Goal: Task Accomplishment & Management: Use online tool/utility

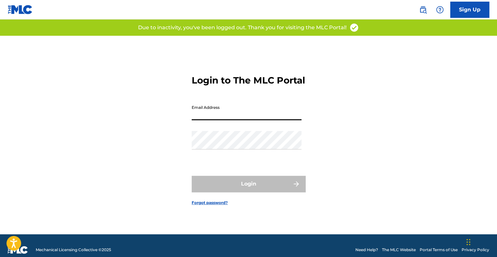
click at [240, 117] on input "Email Address" at bounding box center [247, 111] width 110 height 19
click at [203, 138] on form "Login to The MLC Portal Email Address mcepedanotary@gmail.com Password Login Fo…" at bounding box center [249, 135] width 114 height 199
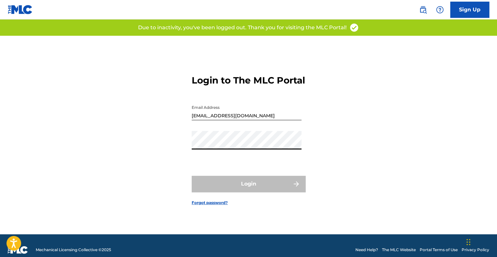
type input "info@promocionesinc.net"
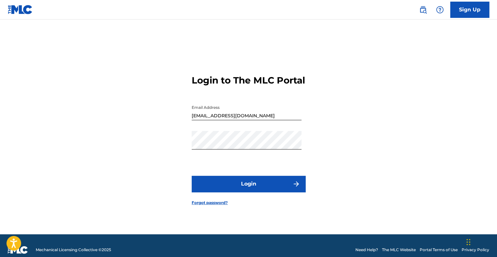
click at [218, 184] on button "Login" at bounding box center [249, 184] width 114 height 16
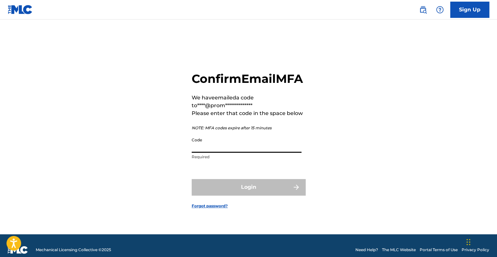
click at [233, 153] on input "Code" at bounding box center [247, 143] width 110 height 19
paste input "524044"
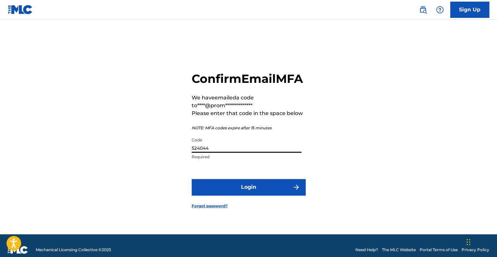
type input "524044"
click at [192, 179] on button "Login" at bounding box center [249, 187] width 114 height 16
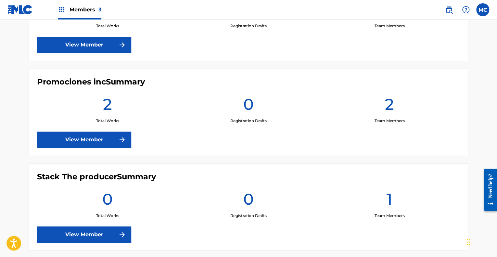
scroll to position [200, 0]
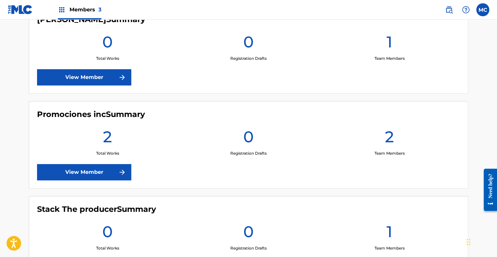
click at [99, 171] on link "View Member" at bounding box center [84, 172] width 94 height 16
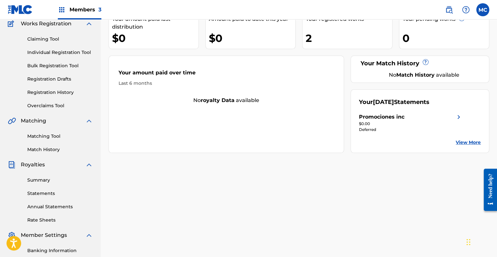
scroll to position [33, 0]
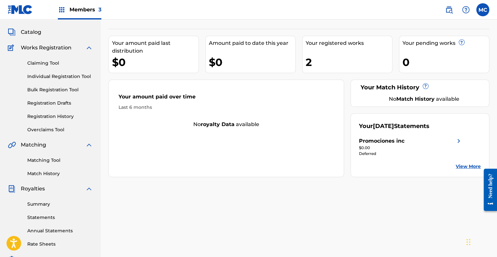
click at [60, 106] on link "Registration Drafts" at bounding box center [60, 103] width 66 height 7
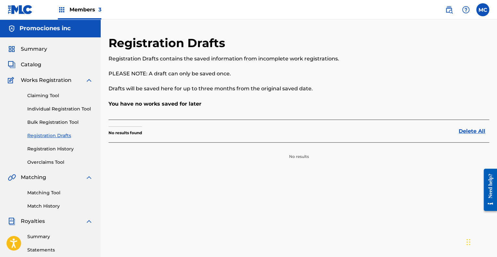
click at [86, 10] on span "Members 3" at bounding box center [86, 9] width 32 height 7
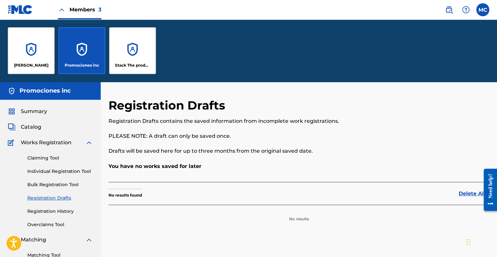
click at [121, 56] on div "Stack The producer" at bounding box center [132, 50] width 47 height 47
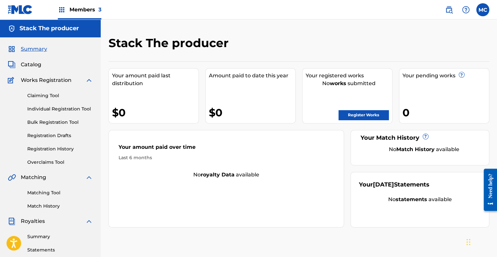
click at [87, 10] on span "Members 3" at bounding box center [86, 9] width 32 height 7
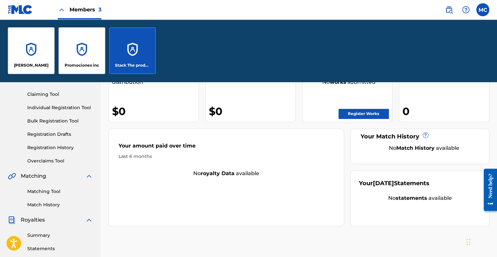
scroll to position [65, 0]
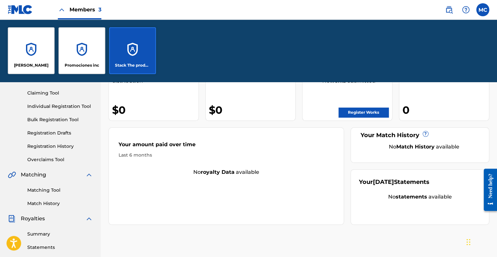
click at [82, 54] on div "Promociones inc" at bounding box center [82, 50] width 47 height 47
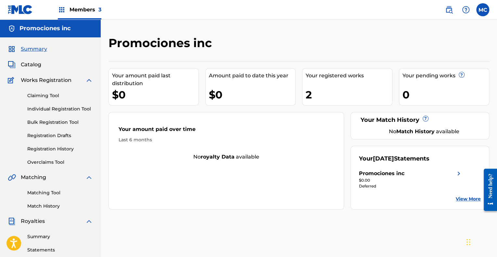
click at [49, 93] on link "Claiming Tool" at bounding box center [60, 95] width 66 height 7
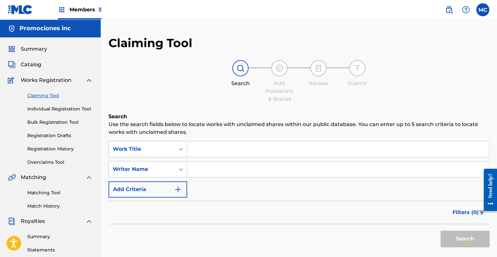
click at [218, 152] on input "Search Form" at bounding box center [338, 149] width 302 height 16
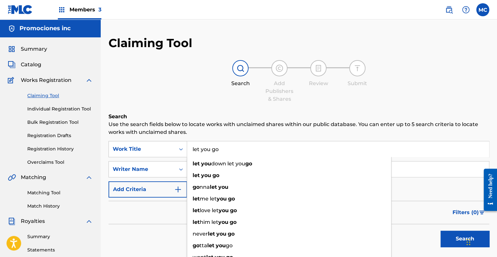
type input "let you go"
click at [154, 217] on div "Filters ( 0 )" at bounding box center [299, 212] width 381 height 23
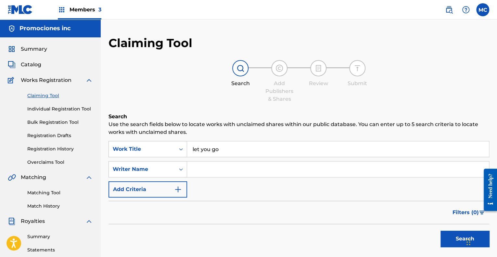
click at [231, 171] on input "Search Form" at bounding box center [338, 170] width 302 height 16
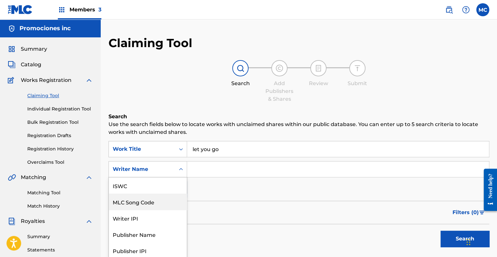
scroll to position [17, 0]
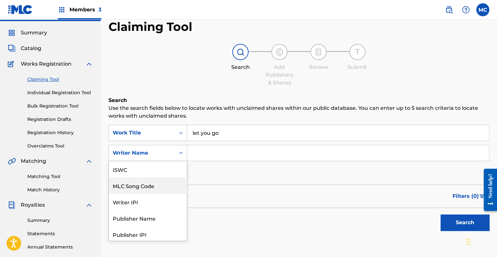
click at [168, 161] on div "7 results available. Use Up and Down to choose options, press Enter to select t…" at bounding box center [148, 153] width 79 height 16
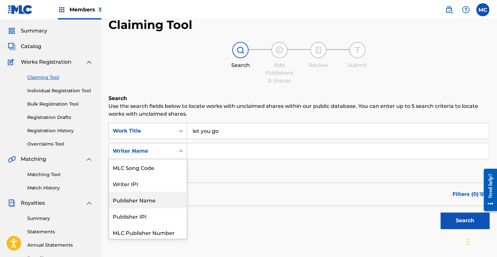
scroll to position [34, 0]
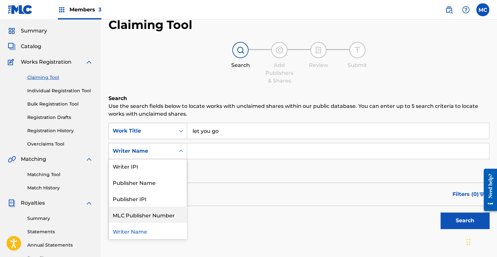
click at [236, 203] on div "Filters ( 0 )" at bounding box center [299, 194] width 381 height 23
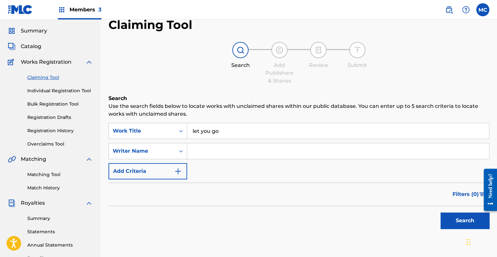
click at [460, 220] on button "Search" at bounding box center [465, 221] width 49 height 16
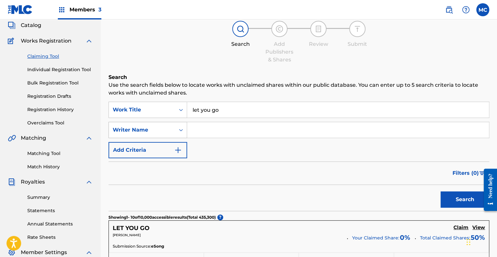
scroll to position [0, 0]
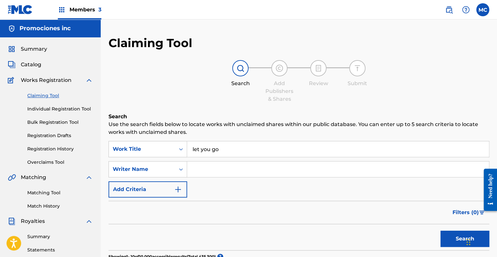
click at [160, 193] on button "Add Criteria" at bounding box center [148, 189] width 79 height 16
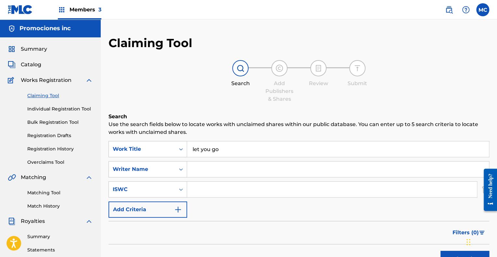
click at [158, 212] on button "Add Criteria" at bounding box center [148, 210] width 79 height 16
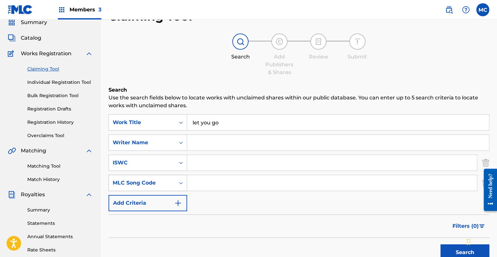
scroll to position [65, 0]
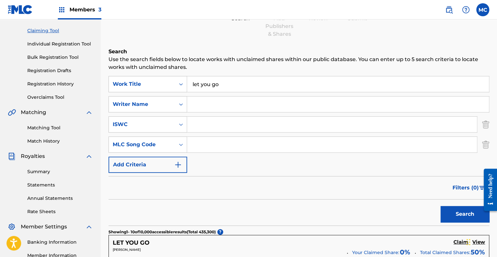
click at [159, 165] on button "Add Criteria" at bounding box center [148, 165] width 79 height 16
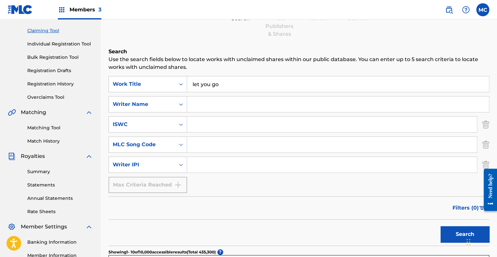
click at [222, 166] on input "Search Form" at bounding box center [332, 165] width 290 height 16
paste input "00861984984"
click at [460, 229] on button "Search" at bounding box center [465, 234] width 49 height 16
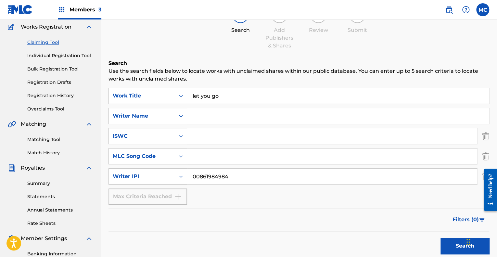
scroll to position [48, 0]
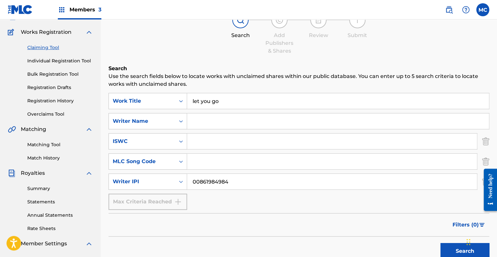
drag, startPoint x: 244, startPoint y: 183, endPoint x: 192, endPoint y: 176, distance: 53.1
click at [188, 184] on input "00861984984" at bounding box center [332, 182] width 290 height 16
click at [223, 188] on input "00861984984" at bounding box center [332, 182] width 290 height 16
click at [204, 180] on input "00861984984" at bounding box center [332, 182] width 290 height 16
click at [205, 181] on input "00861984984" at bounding box center [332, 182] width 290 height 16
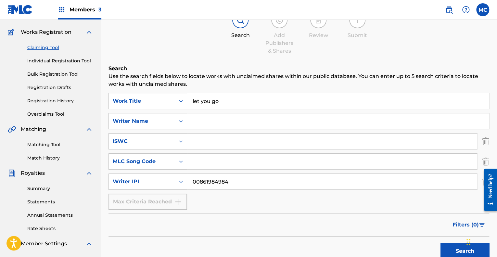
type input "00861984984"
click at [460, 254] on button "Search" at bounding box center [465, 251] width 49 height 16
click at [211, 138] on input "Search Form" at bounding box center [332, 142] width 290 height 16
click at [218, 122] on input "Search Form" at bounding box center [338, 121] width 302 height 16
paste input "CADENA CABRERA STARLING ALEJANDRO"
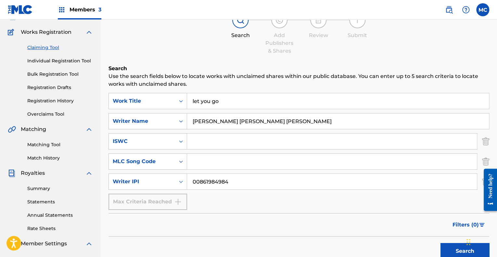
type input "CADENA CABRERA STARLING ALEJANDRO"
drag, startPoint x: 193, startPoint y: 181, endPoint x: 180, endPoint y: 182, distance: 13.0
click at [181, 181] on div "SearchWithCriteria34b643db-0bed-4874-9b01-515d795e3e55 Writer IPI 00861984984" at bounding box center [299, 182] width 381 height 16
click at [460, 247] on button "Search" at bounding box center [465, 251] width 49 height 16
click at [246, 120] on input "CADENA CABRERA STARLING ALEJANDRO" at bounding box center [338, 121] width 302 height 16
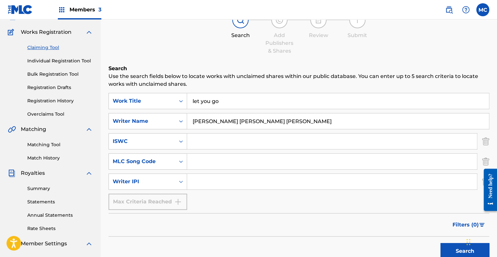
drag, startPoint x: 245, startPoint y: 122, endPoint x: 189, endPoint y: 125, distance: 56.0
click at [189, 125] on input "CADENA CABRERA STARLING ALEJANDRO" at bounding box center [338, 121] width 302 height 16
click at [268, 123] on input "STARLING ALEJANDRO" at bounding box center [338, 121] width 302 height 16
paste input "CADENA CABRERA"
type input "STARLING ALEJANDRO CADENA CABRERA"
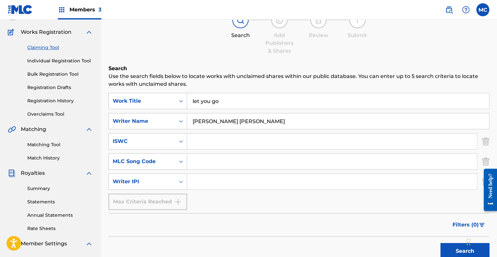
click at [459, 247] on button "Search" at bounding box center [465, 251] width 49 height 16
drag, startPoint x: 233, startPoint y: 103, endPoint x: 162, endPoint y: 104, distance: 71.5
click at [162, 104] on div "SearchWithCriteria925d12d1-6e9f-4bea-b4f4-c600a083d538 Work Title let you go" at bounding box center [299, 101] width 381 height 16
click at [454, 253] on button "Search" at bounding box center [465, 251] width 49 height 16
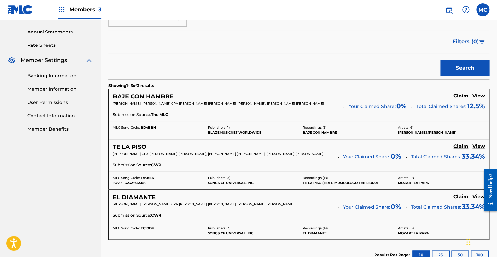
scroll to position [243, 0]
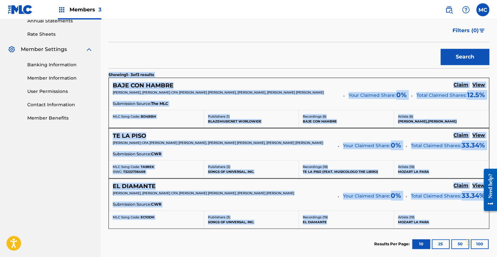
drag, startPoint x: 105, startPoint y: 76, endPoint x: 449, endPoint y: 222, distance: 372.8
click at [450, 224] on div "Claiming Tool Search Add Publishers & Shares Review Submit Search Use the searc…" at bounding box center [299, 42] width 397 height 499
copy div "Showing 1 - 3 of 3 results BAJE CON HAMBRE Claim View JOSE DANIEL ARIZA, STARLI…"
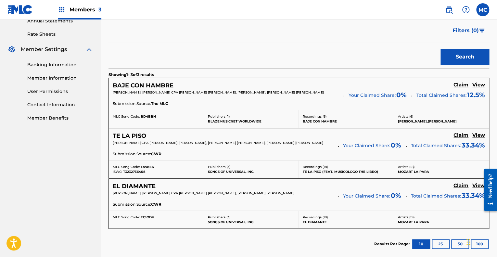
click at [91, 137] on nav "Promociones inc Summary Catalog Works Registration Claiming Tool Individual Reg…" at bounding box center [50, 34] width 101 height 515
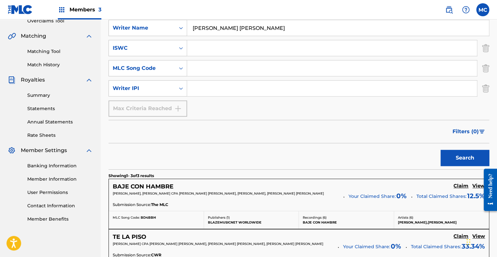
scroll to position [145, 0]
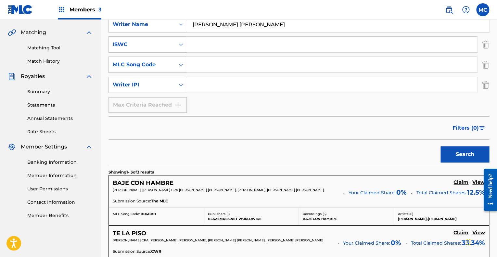
drag, startPoint x: 457, startPoint y: 181, endPoint x: 99, endPoint y: 238, distance: 363.4
click at [99, 238] on nav "Promociones inc Summary Catalog Works Registration Claiming Tool Individual Reg…" at bounding box center [50, 131] width 101 height 515
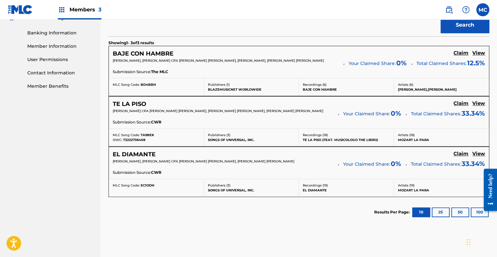
scroll to position [308, 0]
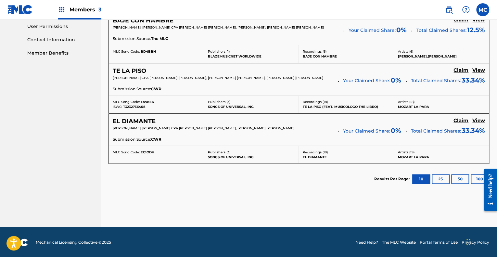
click at [460, 23] on h5 "Claim" at bounding box center [461, 20] width 15 height 6
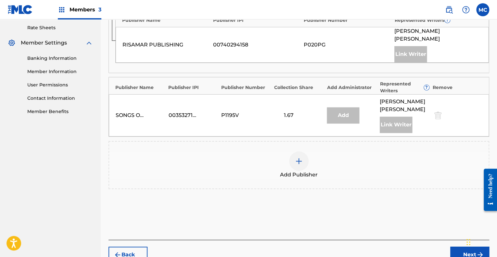
scroll to position [260, 0]
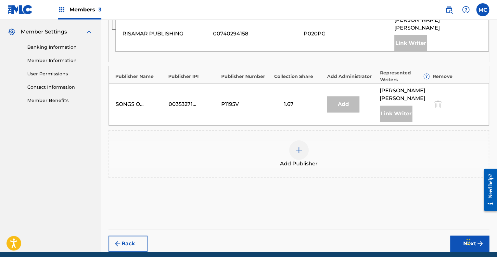
click at [296, 154] on img at bounding box center [299, 150] width 8 height 8
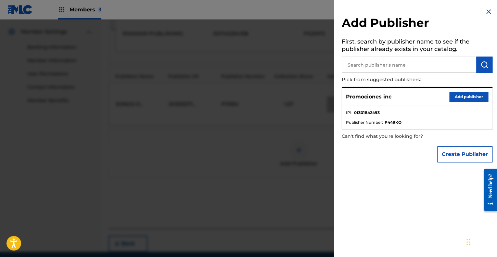
click at [461, 99] on button "Add publisher" at bounding box center [469, 97] width 39 height 10
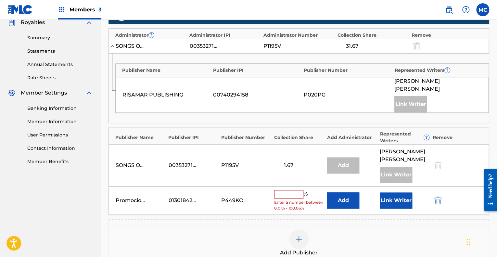
scroll to position [195, 0]
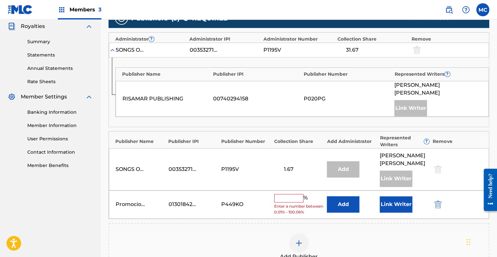
click at [401, 206] on button "Link Writer" at bounding box center [396, 204] width 33 height 16
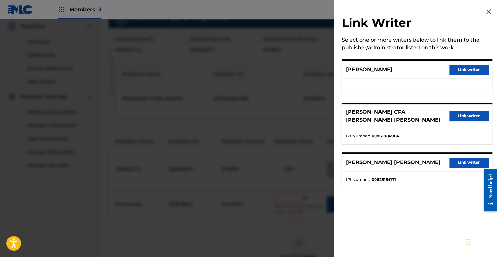
click at [465, 117] on button "Link writer" at bounding box center [469, 116] width 39 height 10
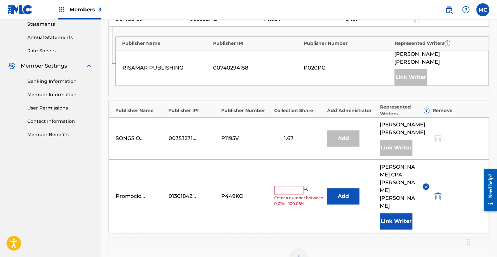
scroll to position [228, 0]
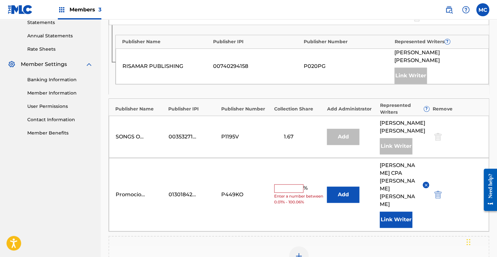
click at [287, 190] on input "text" at bounding box center [288, 188] width 29 height 8
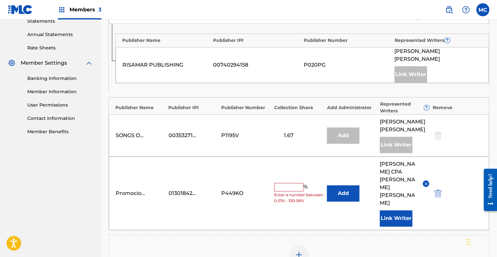
scroll to position [260, 0]
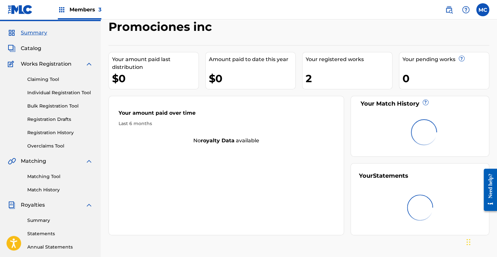
scroll to position [16, 0]
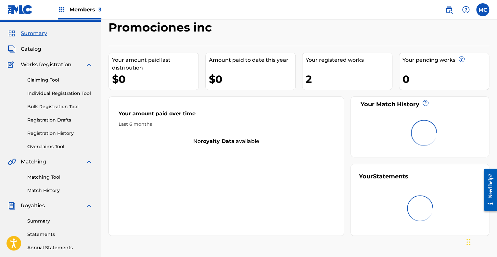
click at [49, 80] on link "Claiming Tool" at bounding box center [60, 80] width 66 height 7
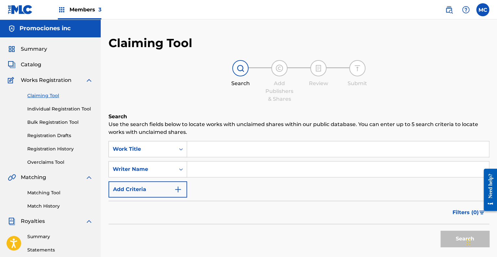
click at [208, 166] on input "Search Form" at bounding box center [338, 170] width 302 height 16
type input "SAMUEL MENDEZ AQUINO"
click at [460, 242] on button "Search" at bounding box center [465, 239] width 49 height 16
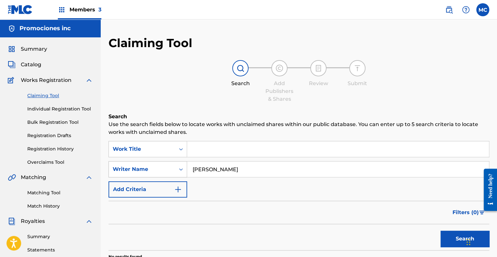
drag, startPoint x: 277, startPoint y: 174, endPoint x: 163, endPoint y: 169, distance: 114.6
click at [163, 169] on div "SearchWithCriteria16e0984f-9dbc-496e-b4fc-10ee6929f919 Writer Name SAMUEL MENDE…" at bounding box center [299, 169] width 381 height 16
click at [234, 173] on input "Search Form" at bounding box center [338, 170] width 302 height 16
click at [216, 170] on input "Search Form" at bounding box center [338, 170] width 302 height 16
type input "STARLING ALEJANDRO CPA CADENA CABRERA"
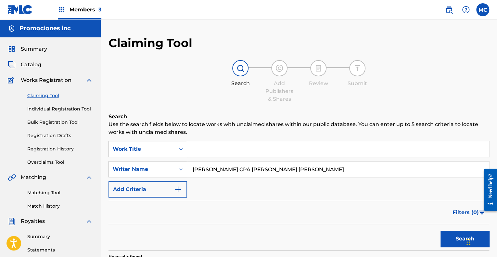
click at [447, 239] on button "Search" at bounding box center [465, 239] width 49 height 16
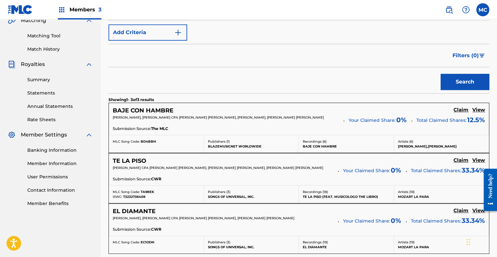
scroll to position [228, 0]
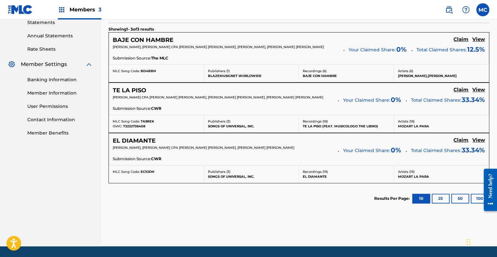
click at [459, 43] on h5 "Claim" at bounding box center [461, 39] width 15 height 6
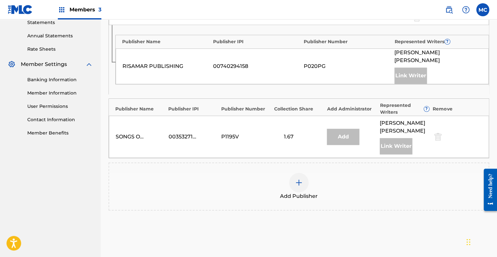
click at [296, 187] on img at bounding box center [299, 183] width 8 height 8
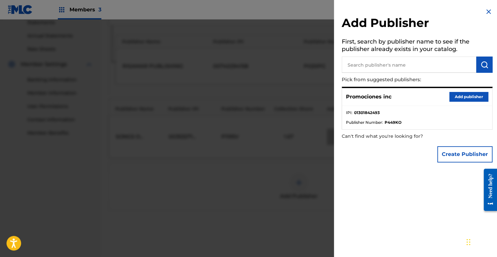
click at [464, 103] on div "Promociones inc Add publisher" at bounding box center [417, 97] width 150 height 18
click at [464, 98] on button "Add publisher" at bounding box center [469, 97] width 39 height 10
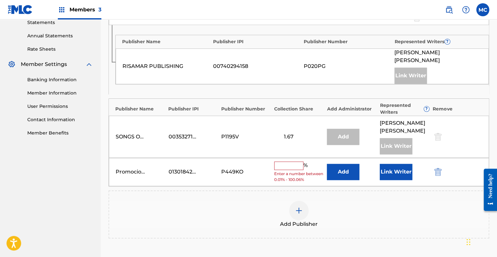
click at [293, 170] on input "text" at bounding box center [288, 166] width 29 height 8
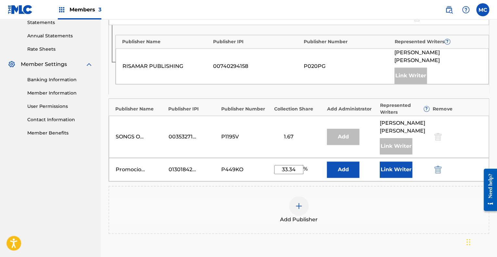
type input "33.34"
click at [389, 175] on button "Link Writer" at bounding box center [396, 170] width 33 height 16
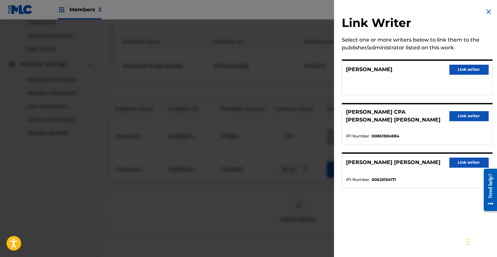
click at [467, 115] on button "Link writer" at bounding box center [469, 116] width 39 height 10
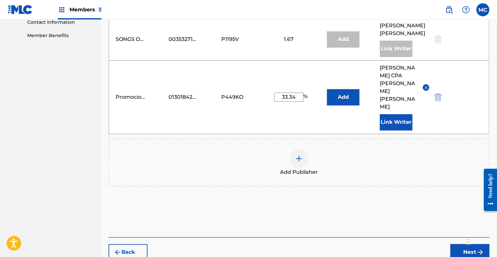
scroll to position [293, 0]
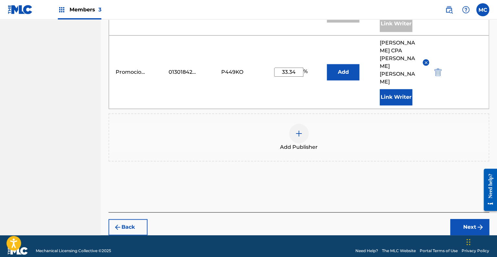
click at [466, 219] on button "Next" at bounding box center [470, 227] width 39 height 16
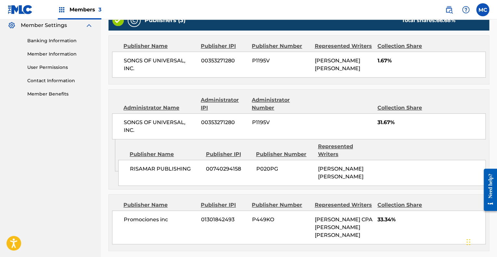
scroll to position [331, 0]
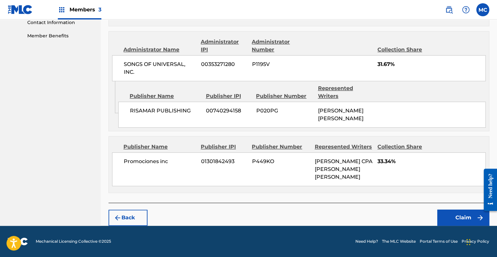
click at [455, 218] on button "Claim" at bounding box center [464, 218] width 52 height 16
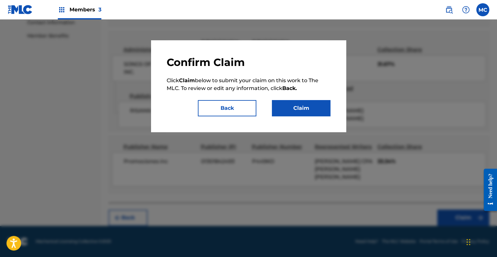
click at [303, 113] on button "Claim" at bounding box center [301, 108] width 59 height 16
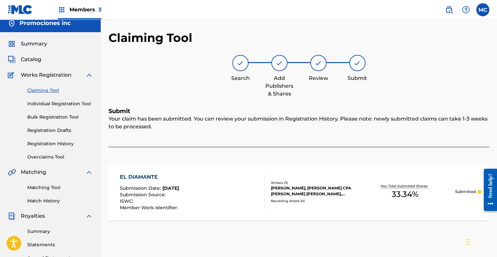
scroll to position [0, 0]
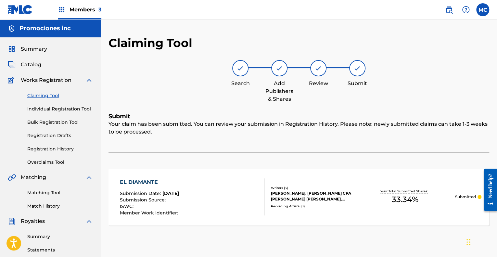
click at [47, 93] on link "Claiming Tool" at bounding box center [60, 95] width 66 height 7
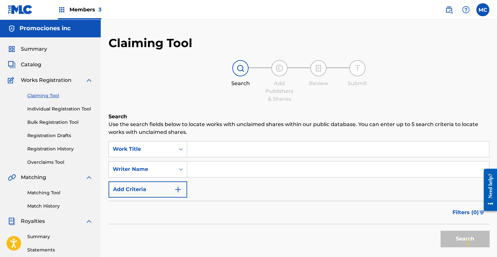
click at [207, 170] on input "Search Form" at bounding box center [338, 170] width 302 height 16
type input "STARLING ALEJANDRO CPA CADENA CABRERA"
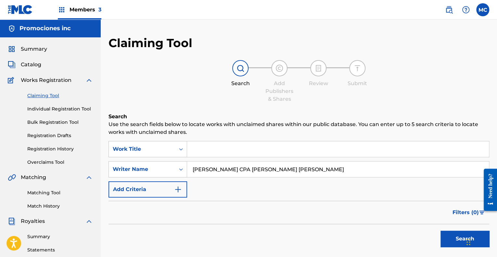
click at [456, 240] on button "Search" at bounding box center [465, 239] width 49 height 16
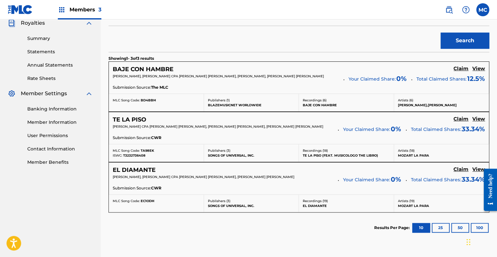
scroll to position [182, 0]
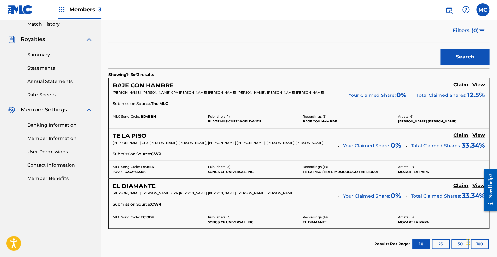
click at [461, 88] on h5 "Claim" at bounding box center [461, 85] width 15 height 6
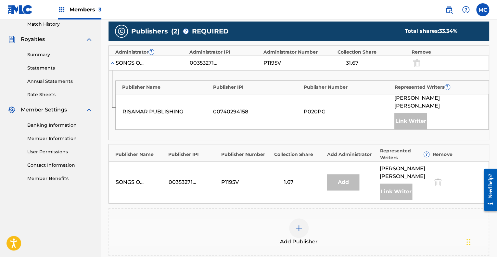
click at [302, 231] on img at bounding box center [299, 228] width 8 height 8
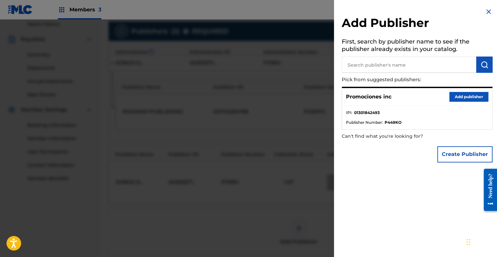
click at [462, 97] on button "Add publisher" at bounding box center [469, 97] width 39 height 10
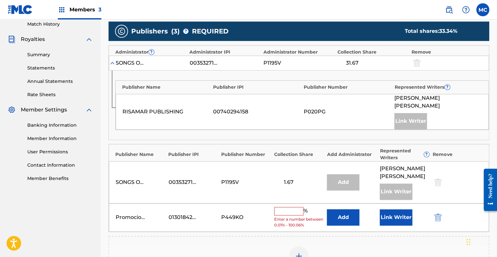
click at [287, 216] on input "text" at bounding box center [288, 211] width 29 height 8
type input "33.34"
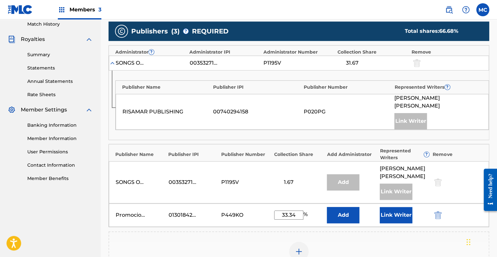
click at [391, 223] on button "Link Writer" at bounding box center [396, 215] width 33 height 16
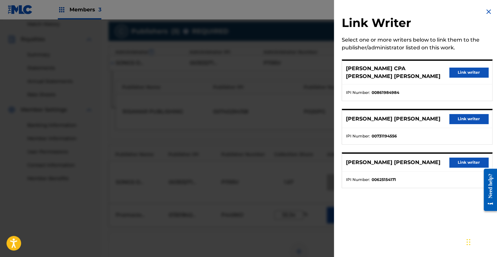
click at [463, 73] on button "Link writer" at bounding box center [469, 73] width 39 height 10
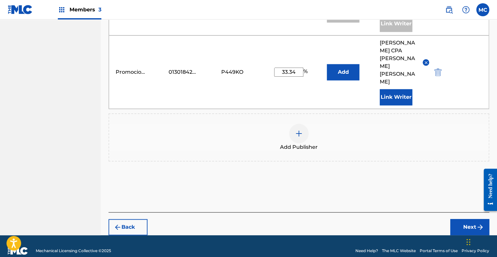
click at [466, 219] on button "Next" at bounding box center [470, 227] width 39 height 16
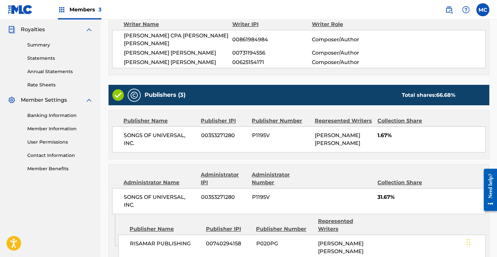
scroll to position [331, 0]
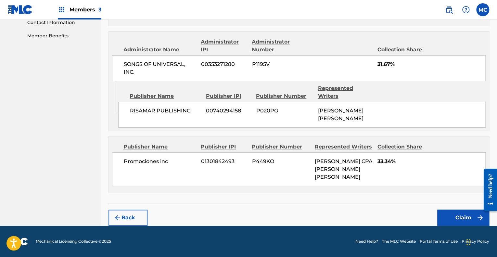
click at [457, 225] on button "Claim" at bounding box center [464, 218] width 52 height 16
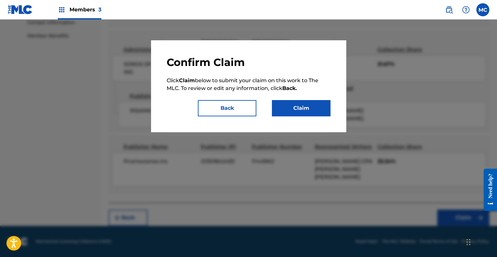
click at [301, 108] on button "Claim" at bounding box center [301, 108] width 59 height 16
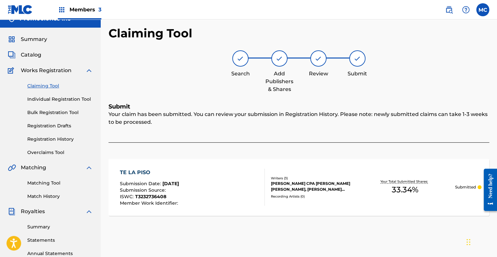
scroll to position [0, 0]
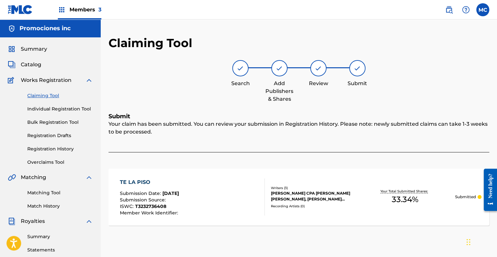
click at [47, 96] on link "Claiming Tool" at bounding box center [60, 95] width 66 height 7
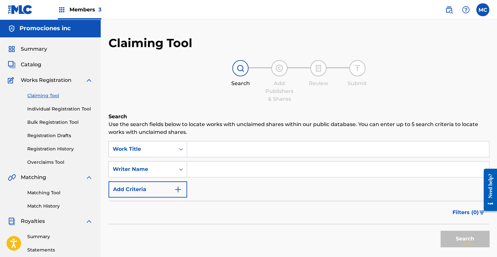
click at [266, 175] on input "Search Form" at bounding box center [338, 170] width 302 height 16
type input "STARLING ALEJANDRO CPA CADENA CABRERA"
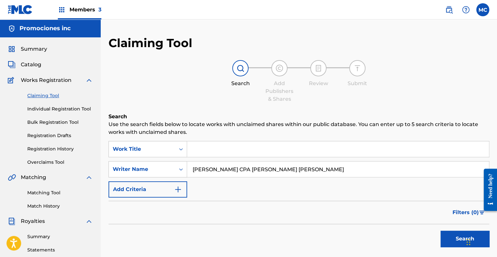
click at [463, 239] on button "Search" at bounding box center [465, 239] width 49 height 16
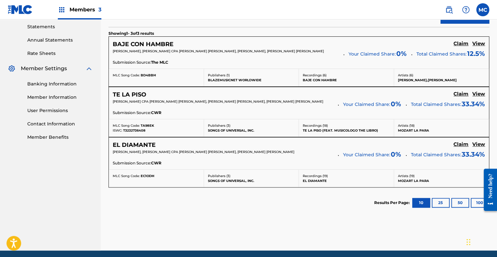
scroll to position [228, 0]
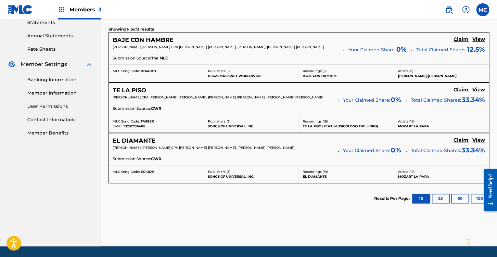
click at [460, 38] on h5 "Claim" at bounding box center [461, 39] width 15 height 6
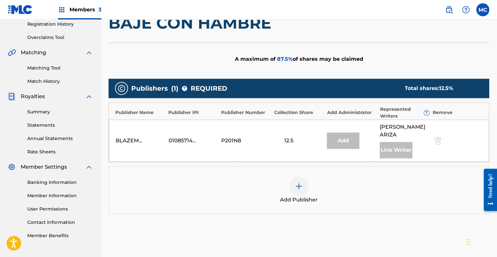
scroll to position [121, 0]
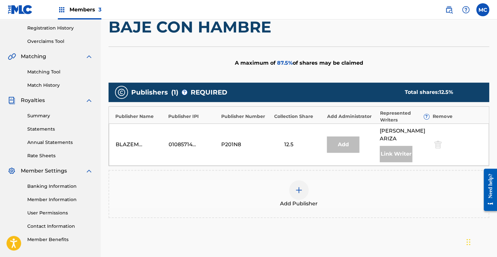
click at [299, 189] on img at bounding box center [299, 190] width 8 height 8
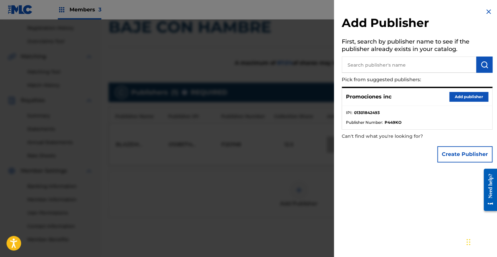
click at [462, 97] on button "Add publisher" at bounding box center [469, 97] width 39 height 10
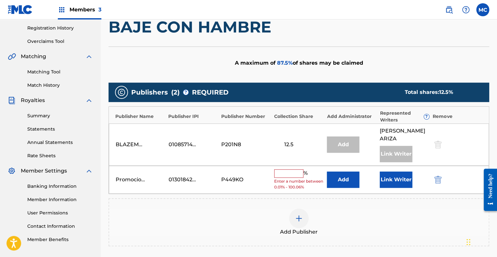
click at [389, 180] on button "Link Writer" at bounding box center [396, 180] width 33 height 16
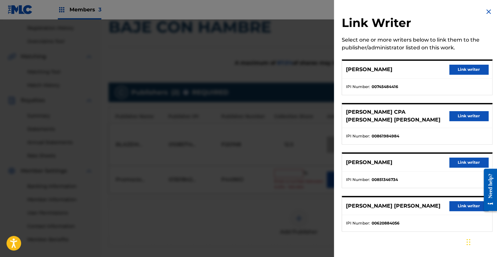
click at [463, 117] on button "Link writer" at bounding box center [469, 116] width 39 height 10
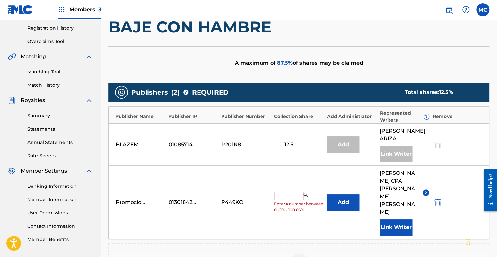
click at [285, 192] on input "text" at bounding box center [288, 196] width 29 height 8
type input "12.5"
click at [348, 195] on button "Add" at bounding box center [343, 202] width 33 height 16
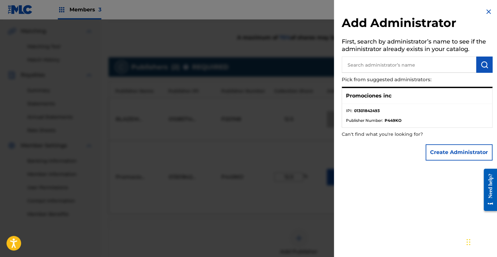
scroll to position [186, 0]
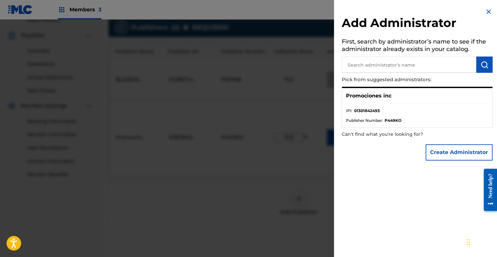
click at [488, 15] on img at bounding box center [489, 12] width 8 height 8
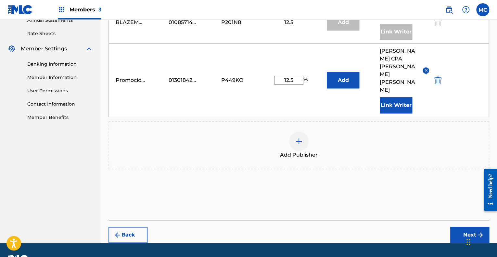
scroll to position [244, 0]
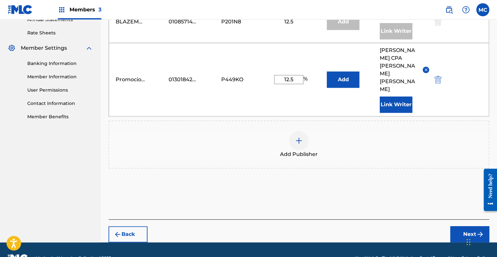
click at [466, 226] on button "Next" at bounding box center [470, 234] width 39 height 16
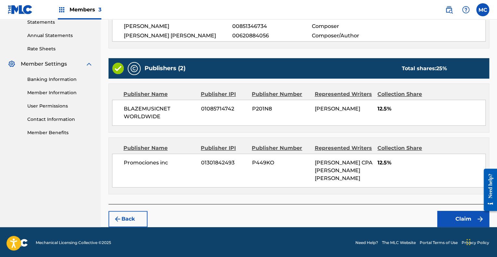
scroll to position [228, 0]
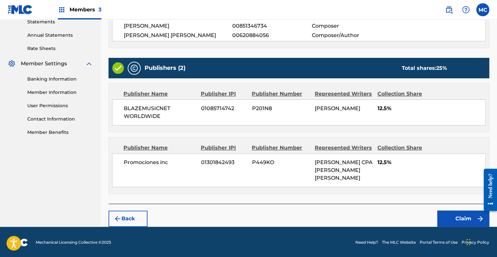
click at [460, 216] on button "Claim" at bounding box center [464, 219] width 52 height 16
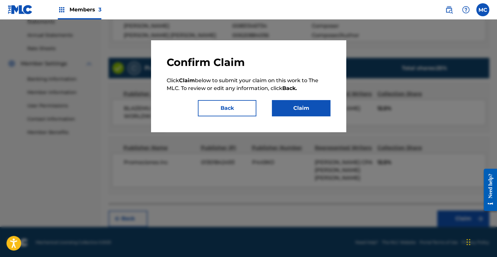
click at [305, 114] on button "Claim" at bounding box center [301, 108] width 59 height 16
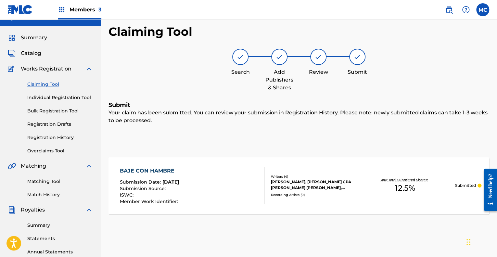
scroll to position [0, 0]
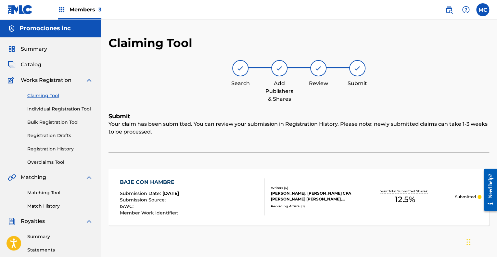
click at [47, 96] on link "Claiming Tool" at bounding box center [60, 95] width 66 height 7
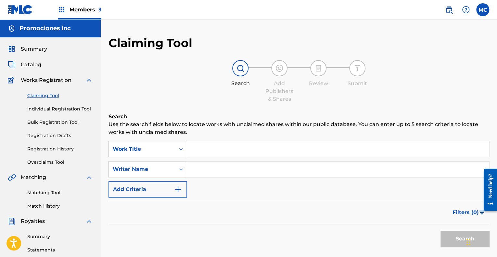
click at [204, 150] on input "Search Form" at bounding box center [338, 149] width 302 height 16
click at [200, 168] on input "Search Form" at bounding box center [338, 170] width 302 height 16
type input "STARLING ALEJANDRO CPA CADENA CABRERA"
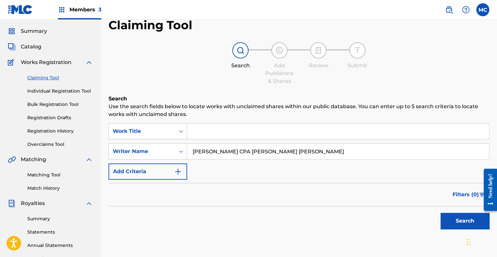
scroll to position [33, 0]
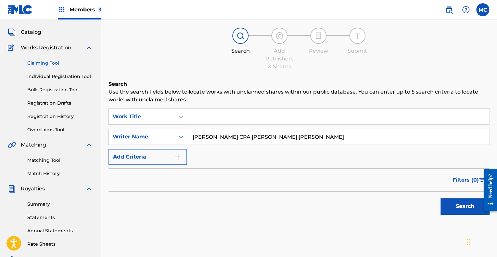
click at [64, 91] on link "Bulk Registration Tool" at bounding box center [60, 89] width 66 height 7
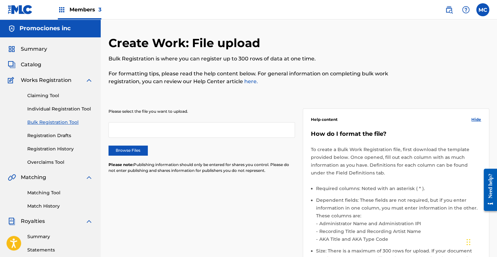
click at [35, 52] on span "Summary" at bounding box center [34, 49] width 26 height 8
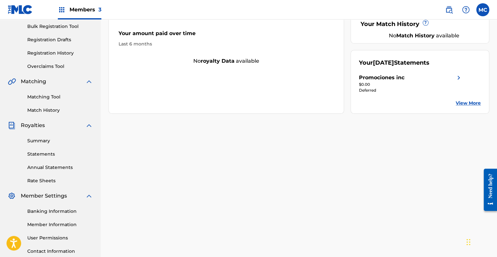
scroll to position [98, 0]
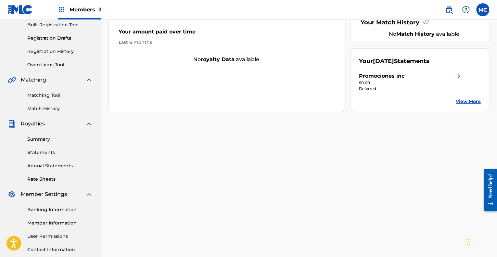
click at [36, 133] on div "Summary Statements Annual Statements Rate Sheets" at bounding box center [50, 155] width 85 height 55
click at [34, 139] on link "Summary" at bounding box center [60, 139] width 66 height 7
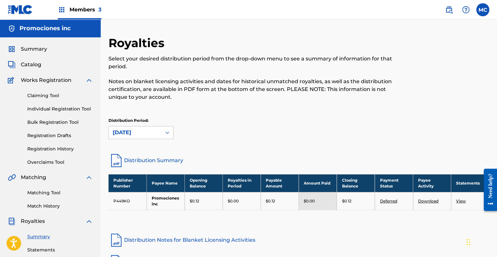
click at [43, 97] on link "Claiming Tool" at bounding box center [60, 95] width 66 height 7
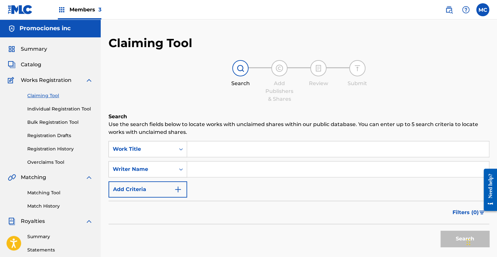
click at [200, 174] on input "Search Form" at bounding box center [338, 170] width 302 height 16
type input "General Kaoz"
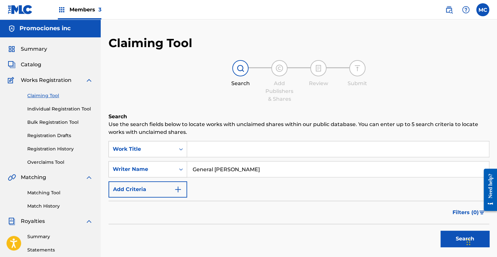
click at [461, 238] on button "Search" at bounding box center [465, 239] width 49 height 16
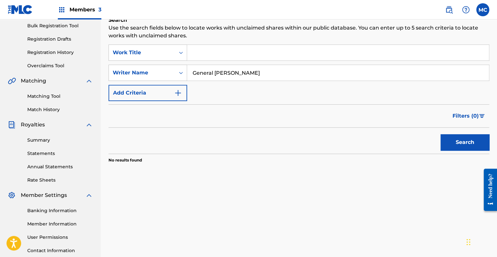
scroll to position [98, 0]
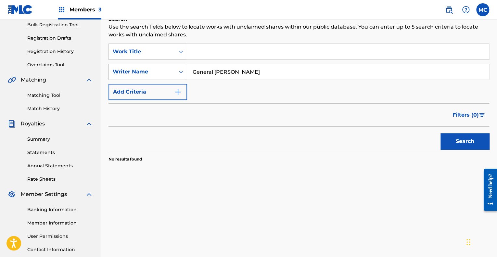
drag, startPoint x: 237, startPoint y: 74, endPoint x: 150, endPoint y: 70, distance: 86.6
click at [150, 70] on div "SearchWithCriteria16e0984f-9dbc-496e-b4fc-10ee6929f919 Writer Name General Kaoz" at bounding box center [299, 72] width 381 height 16
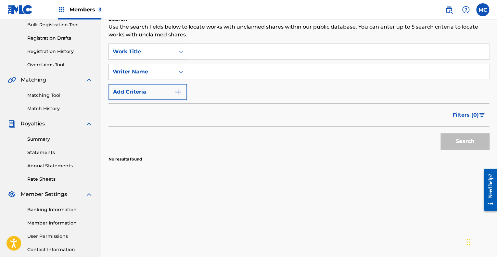
paste input "CADENA CABRERA STARLING ALEJANDRO"
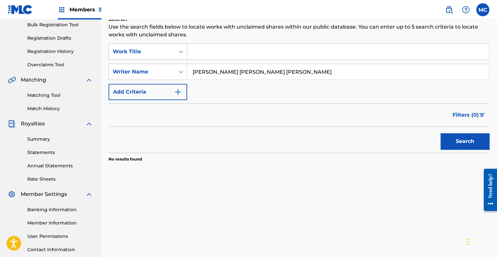
type input "CADENA CABRERA STARLING ALEJANDRO"
click at [450, 140] on button "Search" at bounding box center [465, 141] width 49 height 16
click at [248, 72] on input "CADENA CABRERA STARLING ALEJANDRO" at bounding box center [338, 72] width 302 height 16
drag, startPoint x: 317, startPoint y: 73, endPoint x: 162, endPoint y: 75, distance: 154.4
click at [162, 75] on div "SearchWithCriteria16e0984f-9dbc-496e-b4fc-10ee6929f919 Writer Name CADENA CABRE…" at bounding box center [299, 72] width 381 height 16
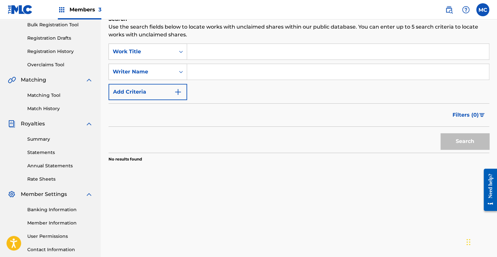
click at [176, 88] on img "Search Form" at bounding box center [178, 92] width 8 height 8
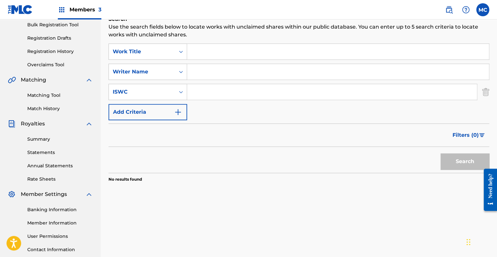
click at [174, 113] on img "Search Form" at bounding box center [178, 112] width 8 height 8
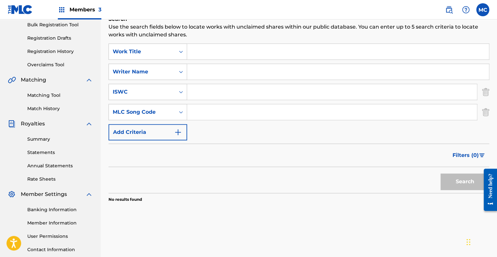
click at [170, 134] on button "Add Criteria" at bounding box center [148, 132] width 79 height 16
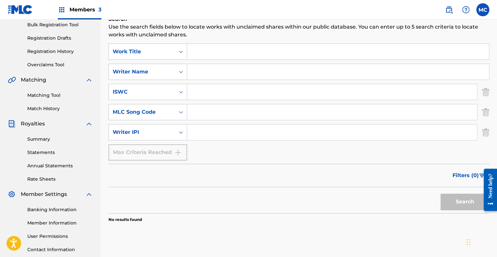
click at [199, 133] on input "Search Form" at bounding box center [332, 133] width 290 height 16
paste input "https://ols.bmi.com/works/catalog#:~:text=25.00%25-,00861984984,-ALCANTARA%20LE…"
type input "https://ols.bmi.com/works/catalog#:~:text=25.00%25-,00861984984,-ALCANTARA%20LE…"
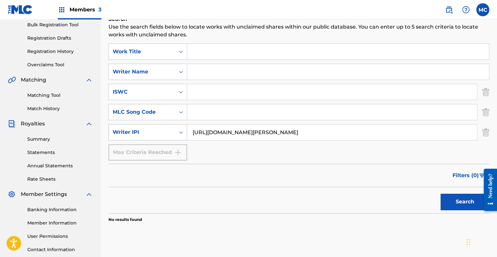
drag, startPoint x: 384, startPoint y: 130, endPoint x: 134, endPoint y: 124, distance: 250.4
click at [134, 125] on div "SearchWithCriteria34b643db-0bed-4874-9b01-515d795e3e55 Writer IPI https://ols.b…" at bounding box center [299, 132] width 381 height 16
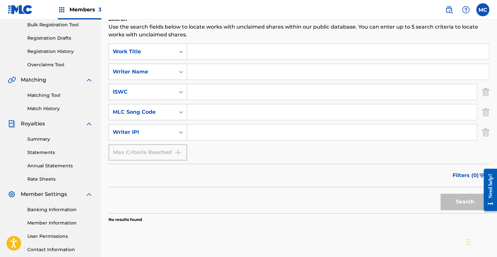
paste input "00861984984"
type input "00861984984"
click at [447, 200] on button "Search" at bounding box center [465, 202] width 49 height 16
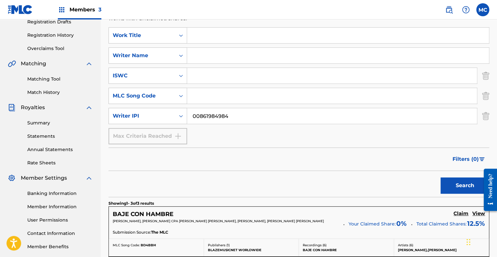
scroll to position [112, 0]
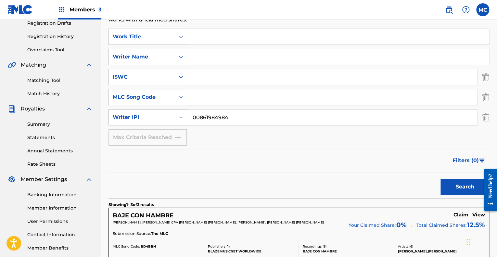
drag, startPoint x: 246, startPoint y: 118, endPoint x: 171, endPoint y: 117, distance: 74.8
click at [171, 117] on div "SearchWithCriteria34b643db-0bed-4874-9b01-515d795e3e55 Writer IPI 00861984984" at bounding box center [299, 117] width 381 height 16
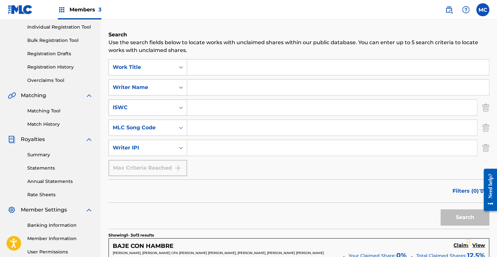
scroll to position [80, 0]
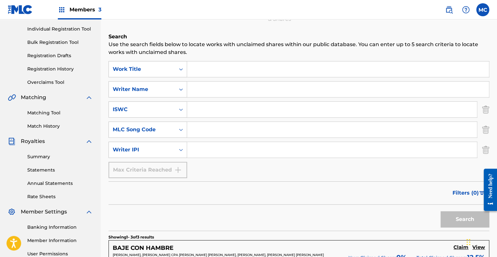
click at [211, 70] on input "Search Form" at bounding box center [338, 69] width 302 height 16
type input "l"
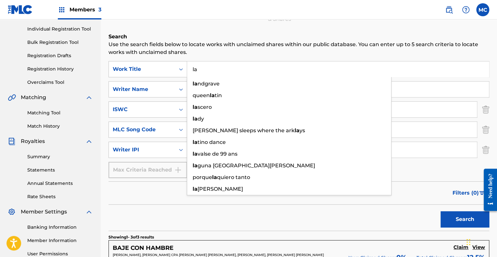
type input "l"
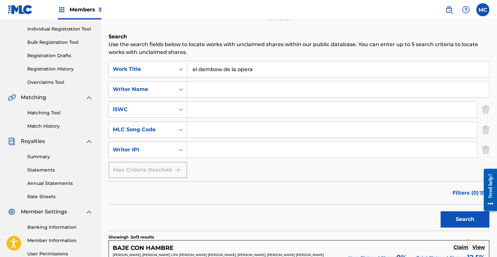
type input "el dembow de la opera"
click at [441, 211] on button "Search" at bounding box center [465, 219] width 49 height 16
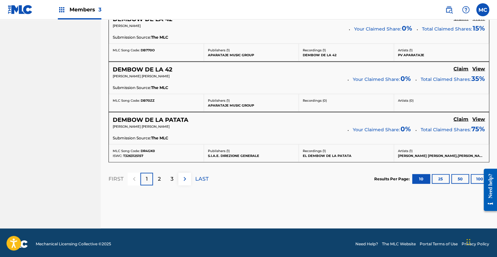
scroll to position [655, 0]
click at [160, 175] on p "2" at bounding box center [159, 179] width 3 height 8
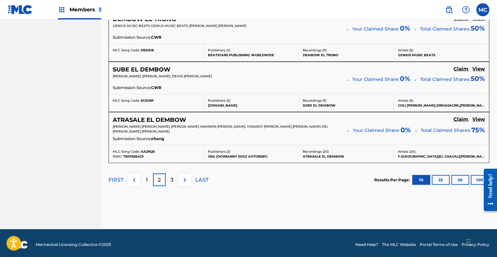
click at [171, 181] on div "3" at bounding box center [172, 180] width 13 height 13
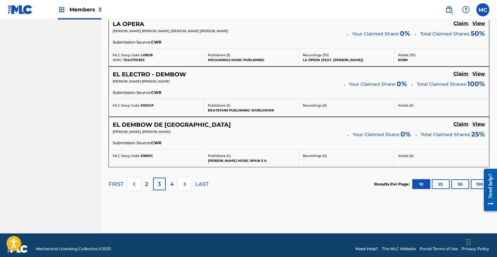
scroll to position [662, 0]
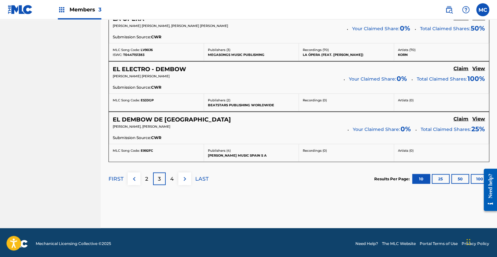
click at [172, 179] on p "4" at bounding box center [172, 179] width 4 height 8
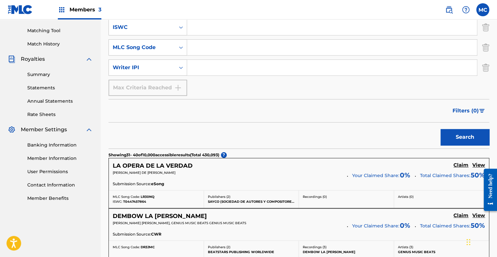
scroll to position [142, 0]
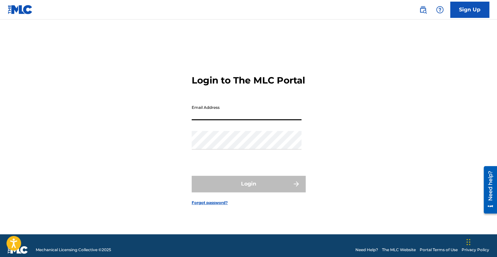
click at [239, 120] on input "Email Address" at bounding box center [247, 111] width 110 height 19
